Goal: Task Accomplishment & Management: Complete application form

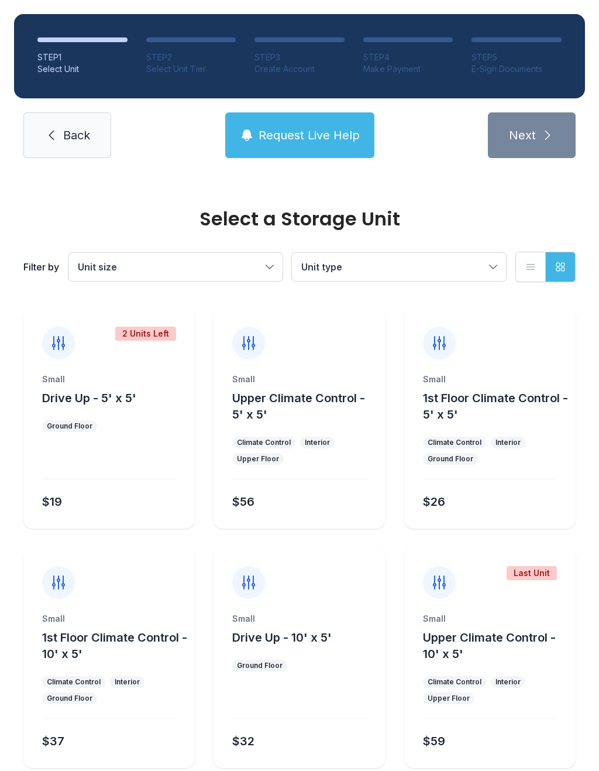
click at [276, 269] on button "Unit size" at bounding box center [175, 267] width 214 height 28
click at [75, 139] on span "Back" at bounding box center [76, 135] width 27 height 16
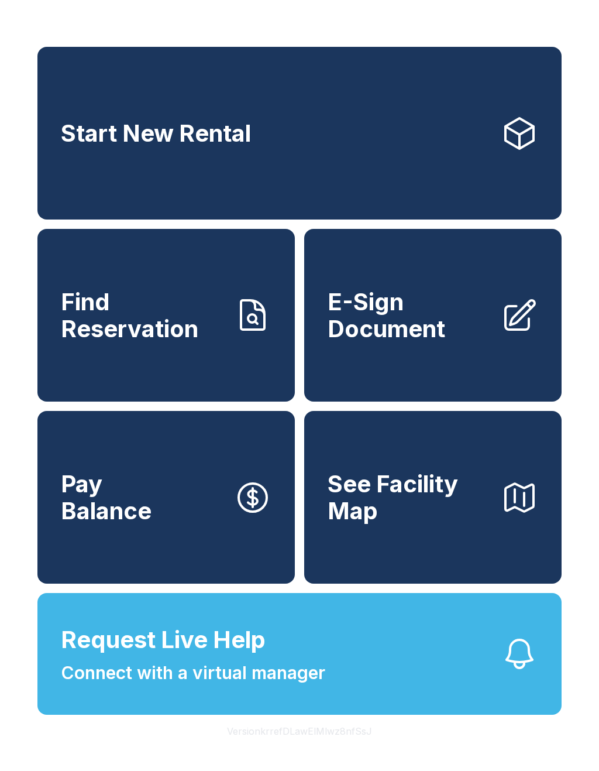
click at [420, 336] on span "E-Sign Document" at bounding box center [410, 315] width 164 height 53
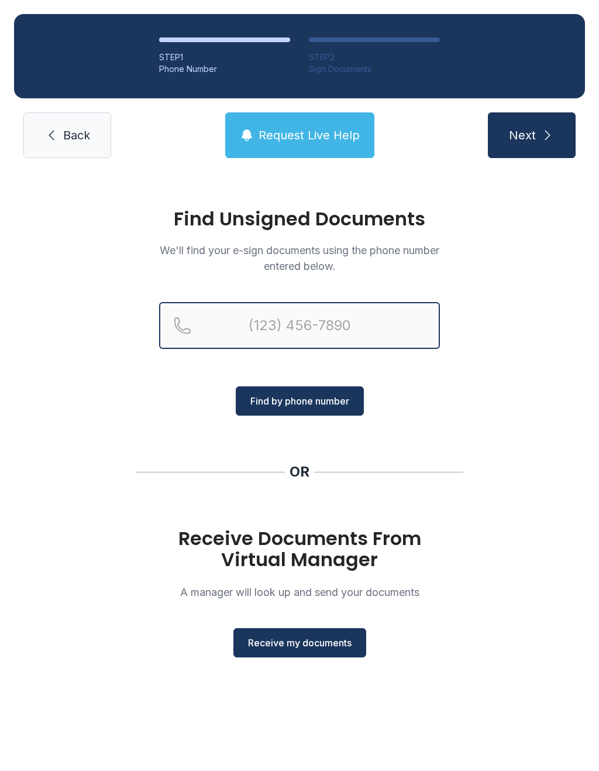
click at [252, 328] on input "Reservation phone number" at bounding box center [299, 325] width 281 height 47
type input "[PHONE_NUMBER]"
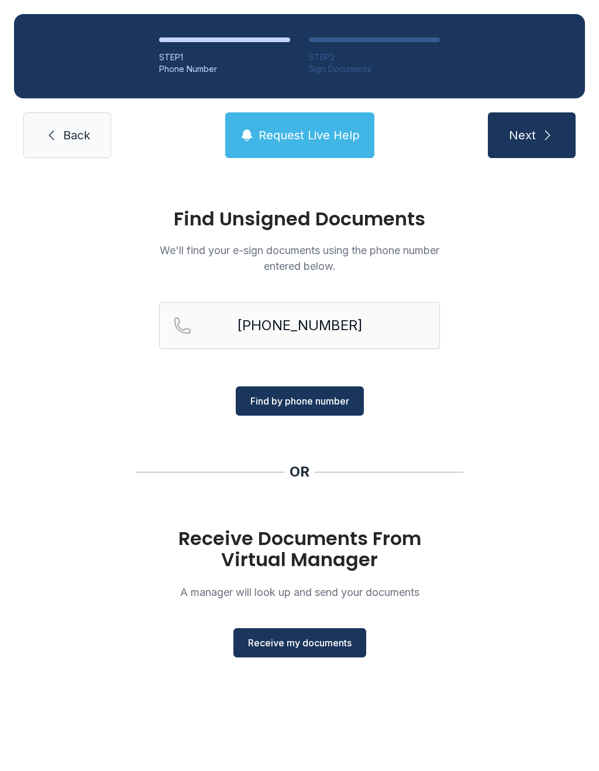
click at [321, 403] on span "Find by phone number" at bounding box center [300, 401] width 99 height 14
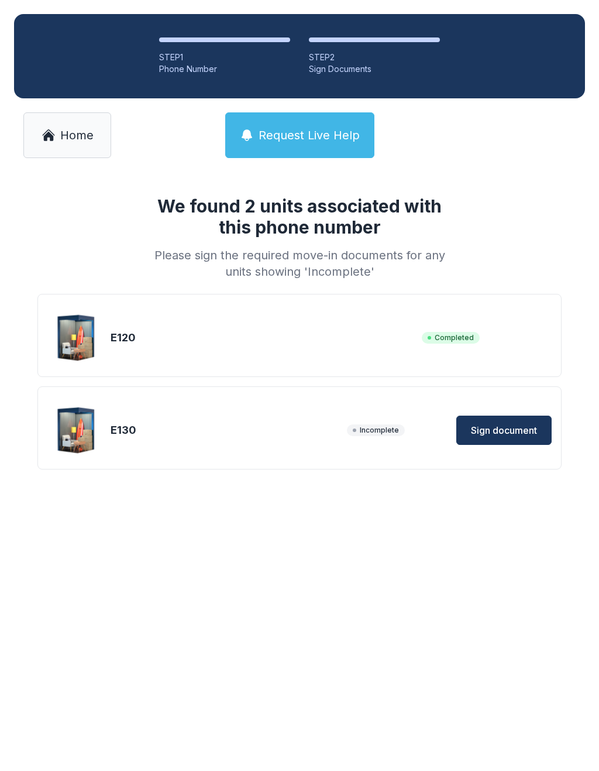
click at [525, 430] on span "Sign document" at bounding box center [504, 430] width 66 height 14
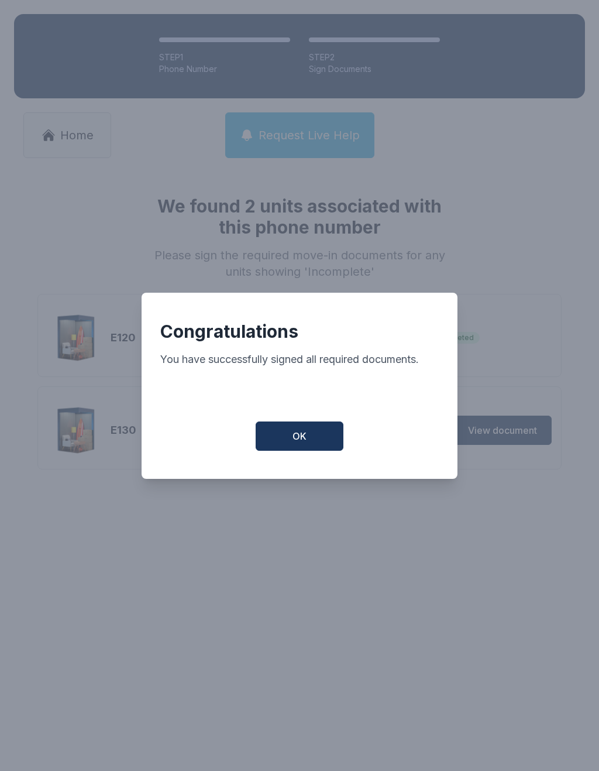
click at [314, 442] on button "OK" at bounding box center [300, 435] width 88 height 29
